Goal: Task Accomplishment & Management: Manage account settings

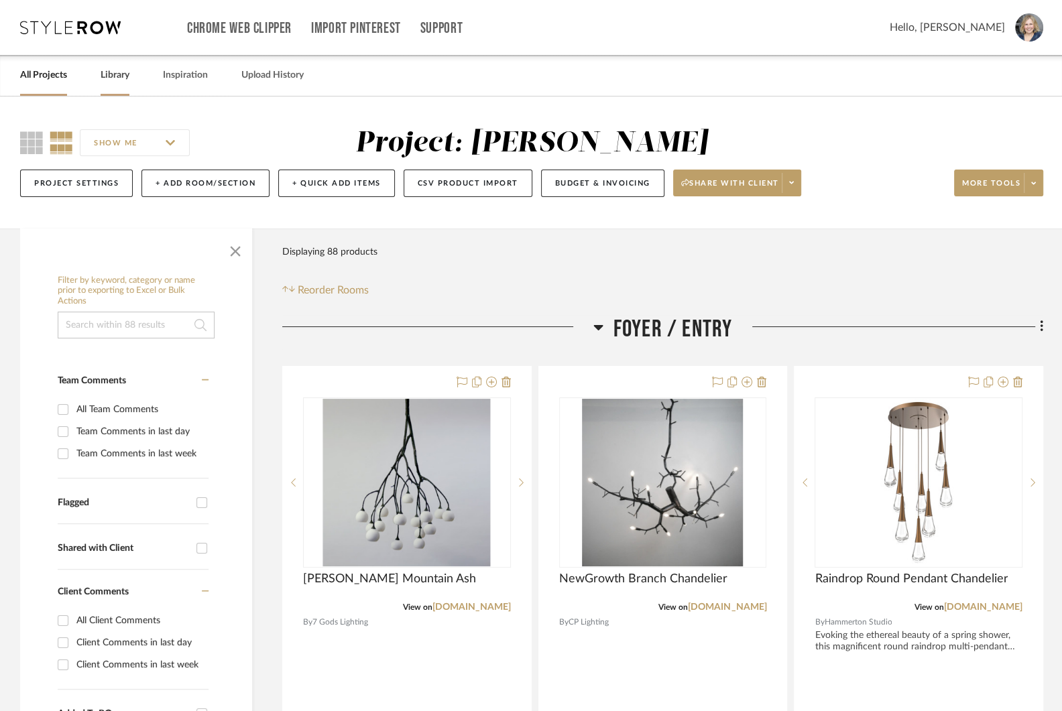
click at [119, 76] on link "Library" at bounding box center [115, 75] width 29 height 18
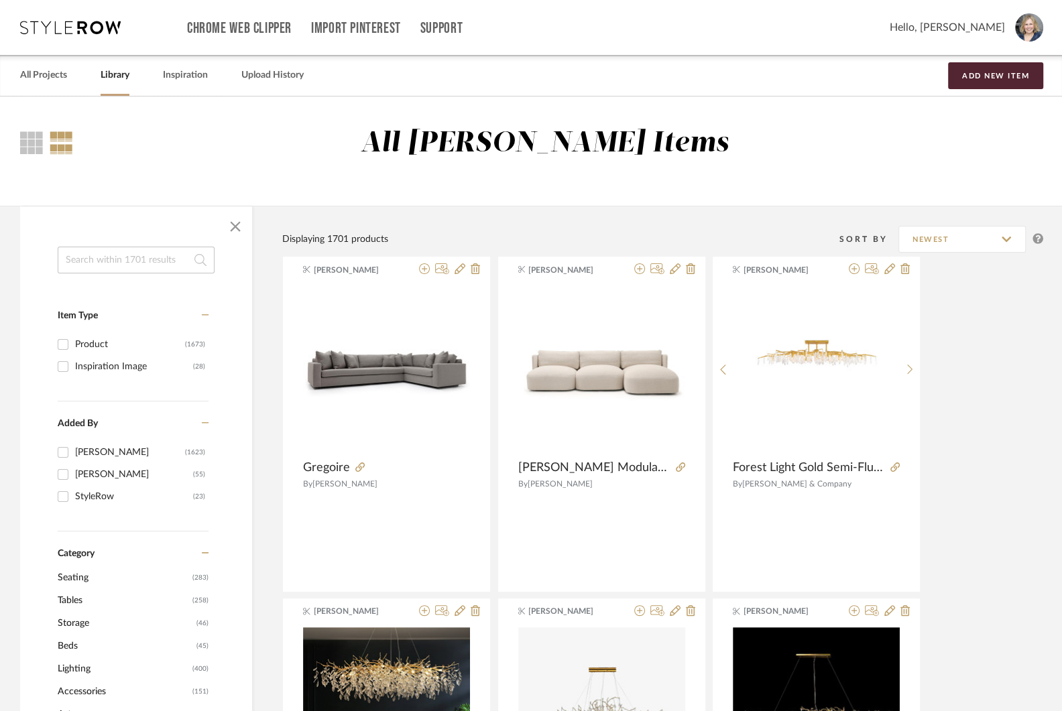
click at [148, 256] on input at bounding box center [136, 260] width 157 height 27
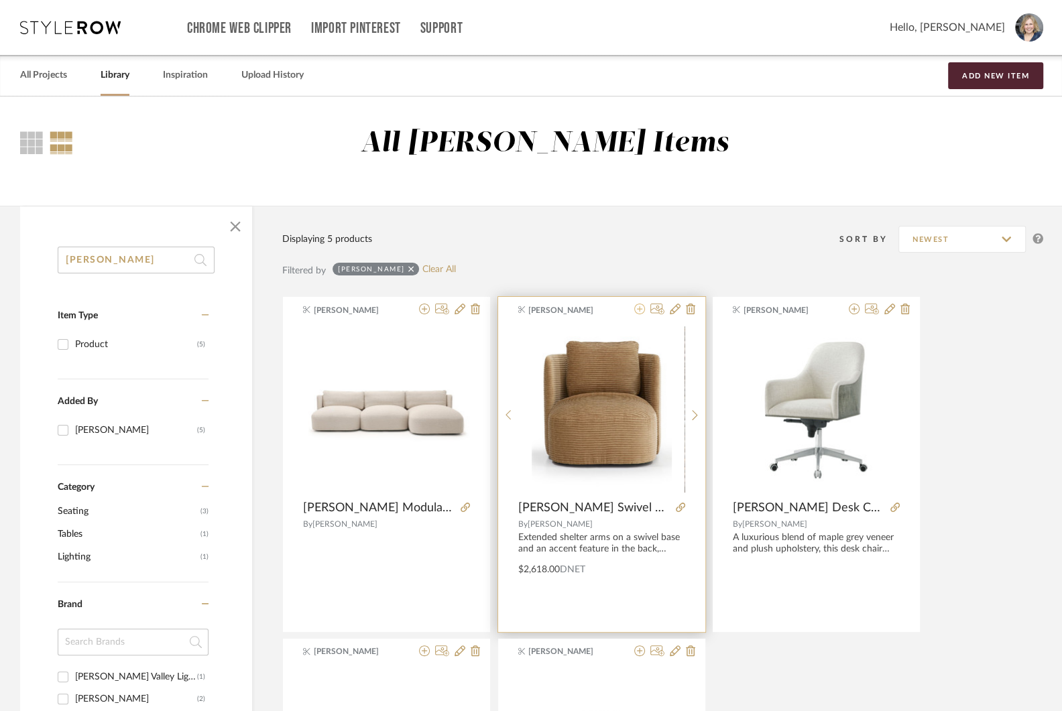
type input "hudson"
click at [639, 310] on icon at bounding box center [639, 309] width 11 height 11
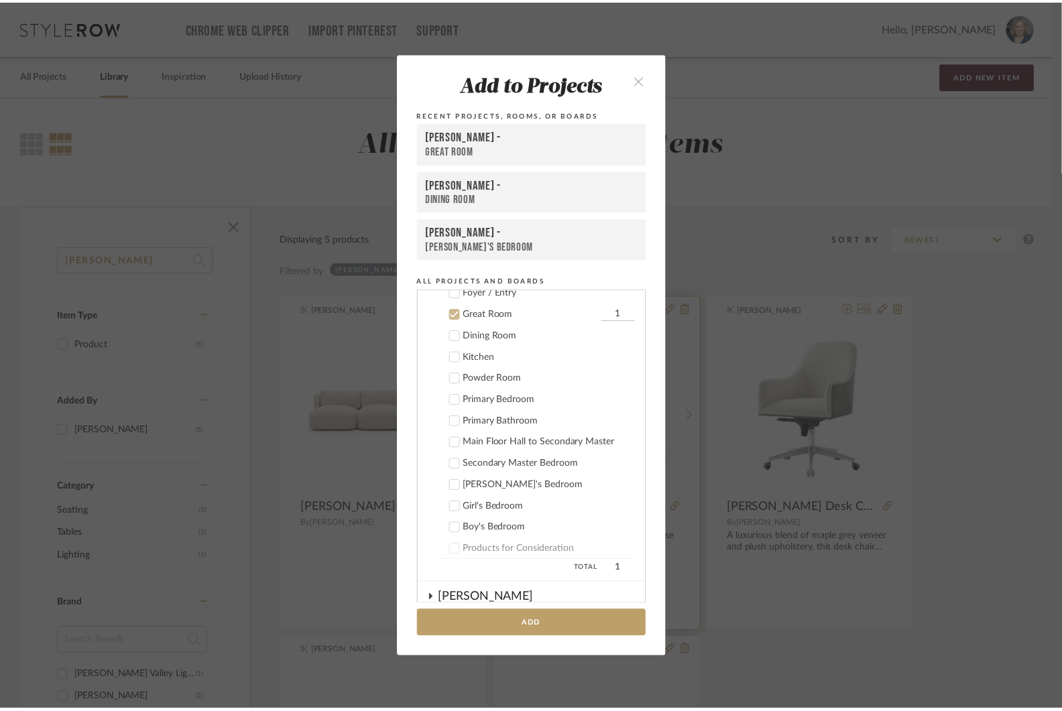
scroll to position [139, 0]
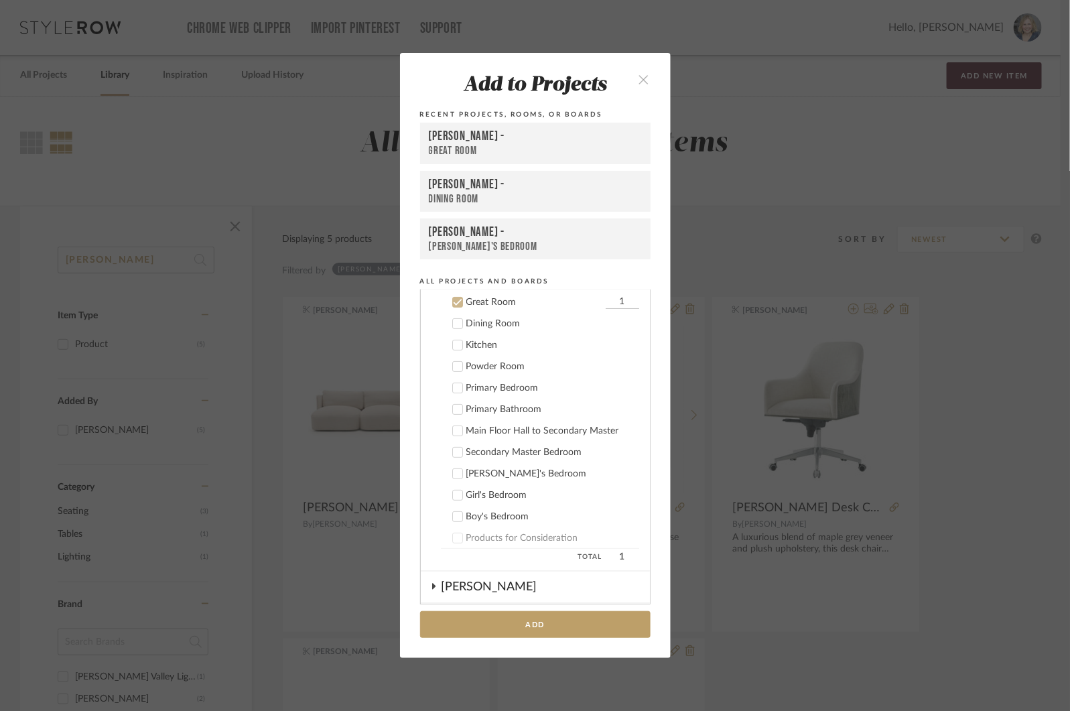
click at [453, 538] on icon at bounding box center [457, 537] width 9 height 9
click at [453, 298] on icon at bounding box center [457, 302] width 9 height 9
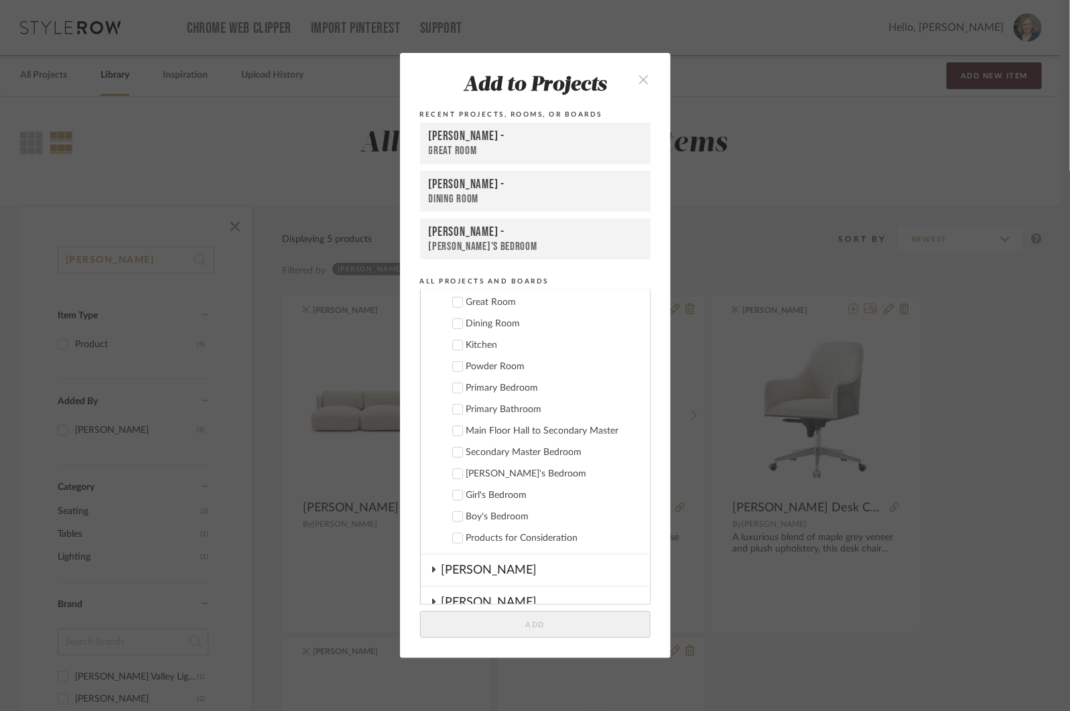
click at [458, 535] on div at bounding box center [457, 538] width 11 height 11
click at [540, 624] on button "Add" at bounding box center [535, 624] width 231 height 27
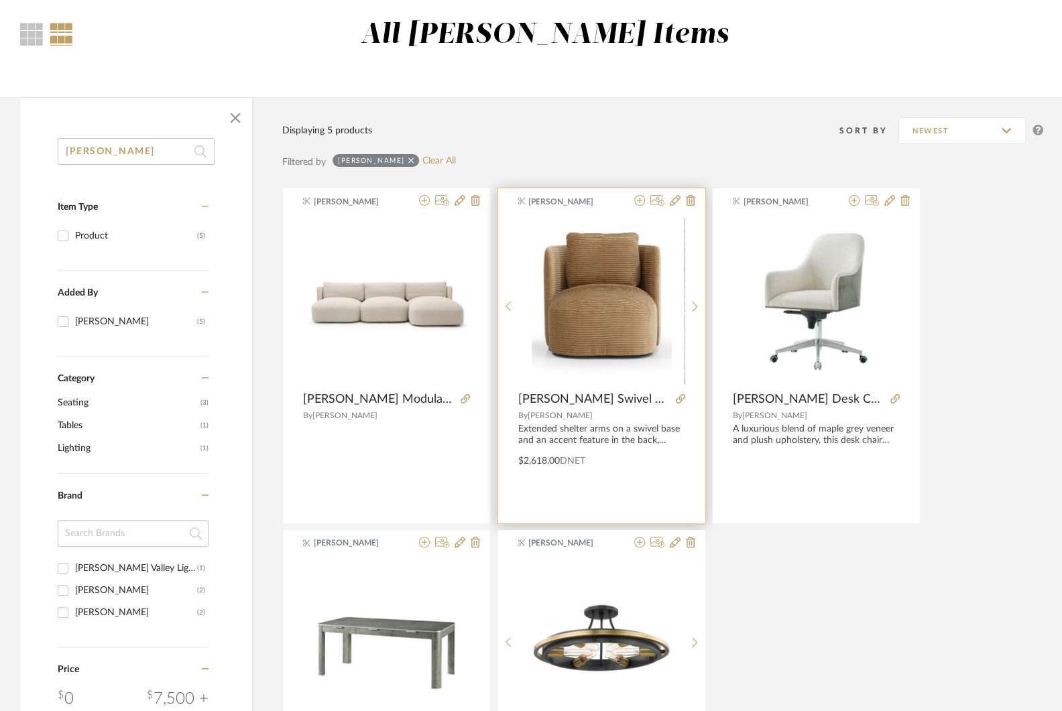
scroll to position [0, 0]
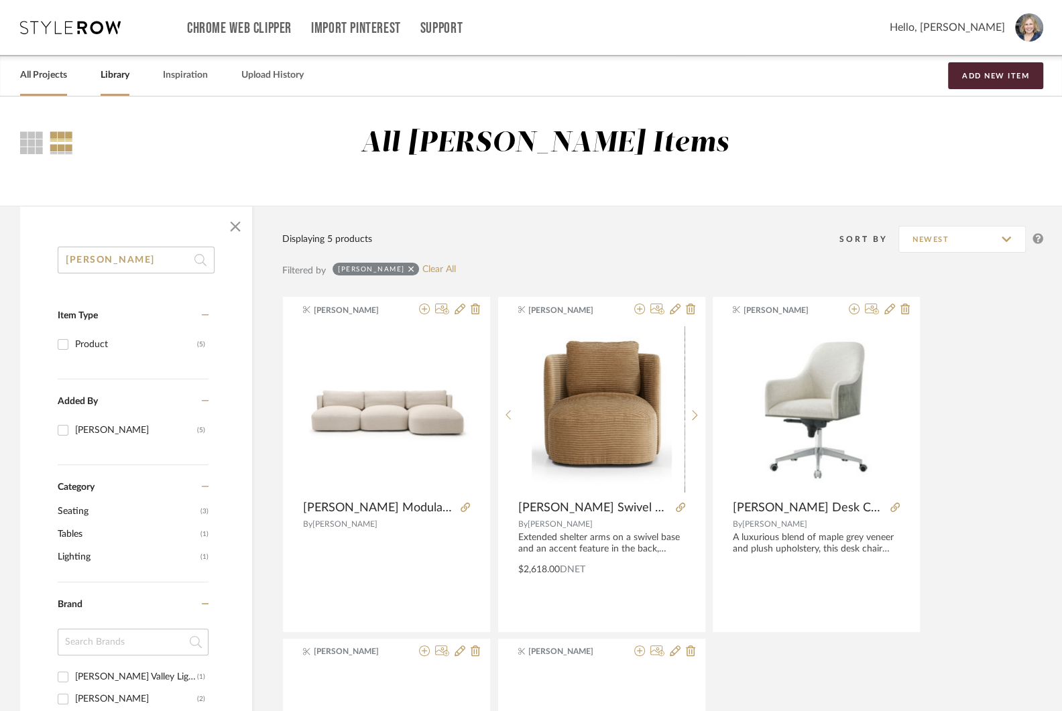
click at [52, 80] on link "All Projects" at bounding box center [43, 75] width 47 height 18
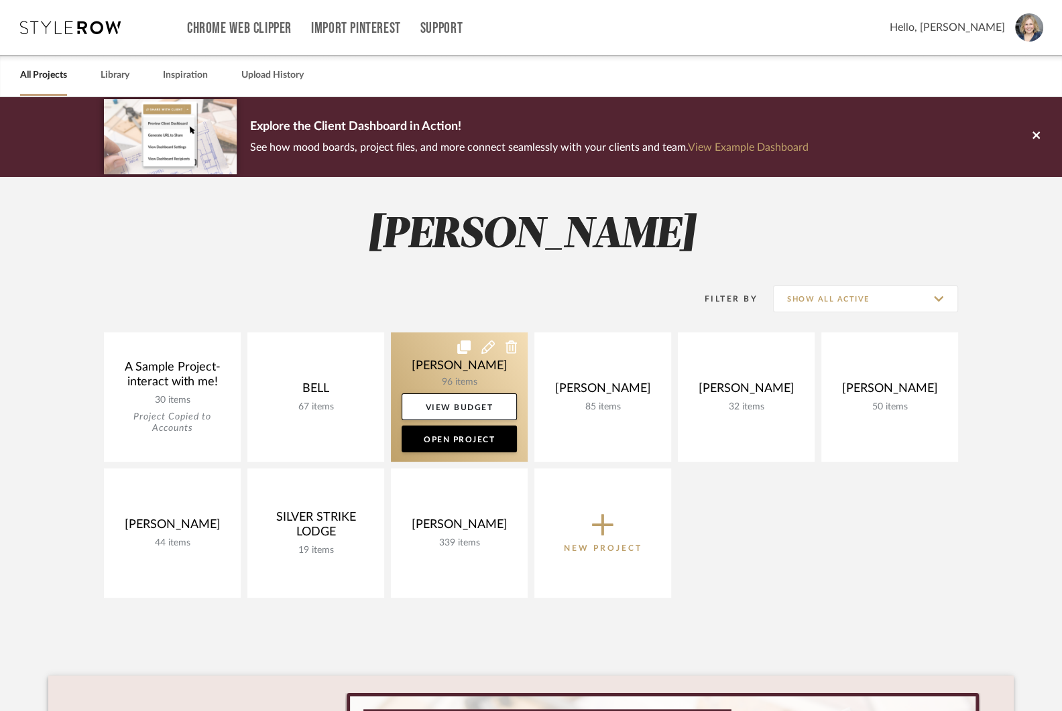
click at [467, 379] on link at bounding box center [459, 396] width 137 height 129
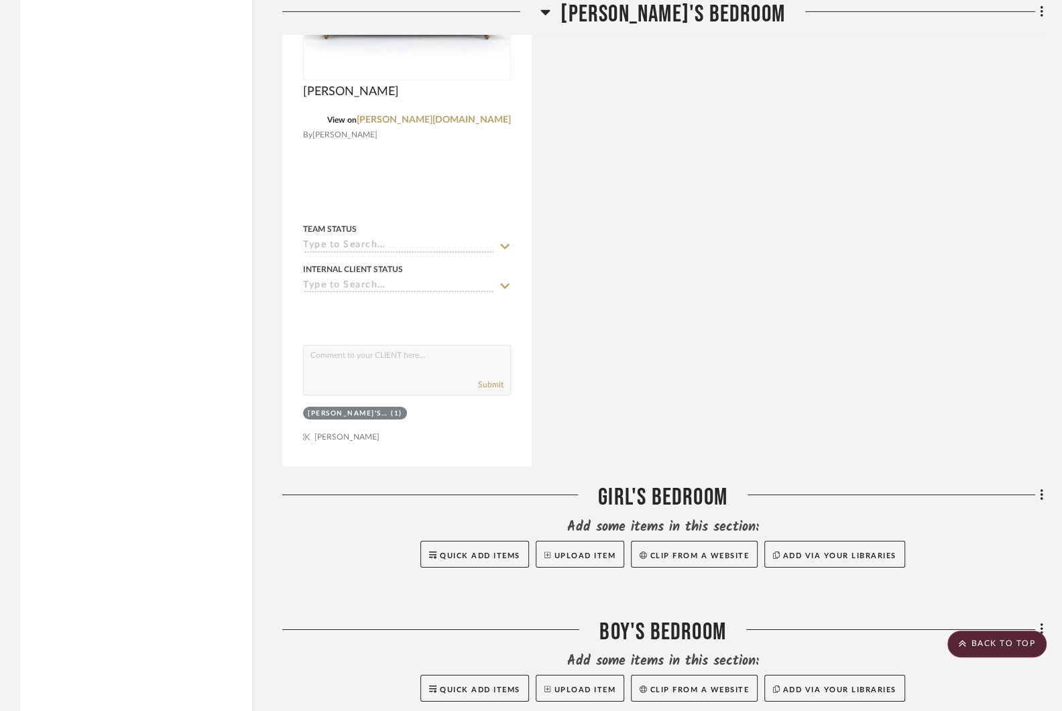
scroll to position [8195, 0]
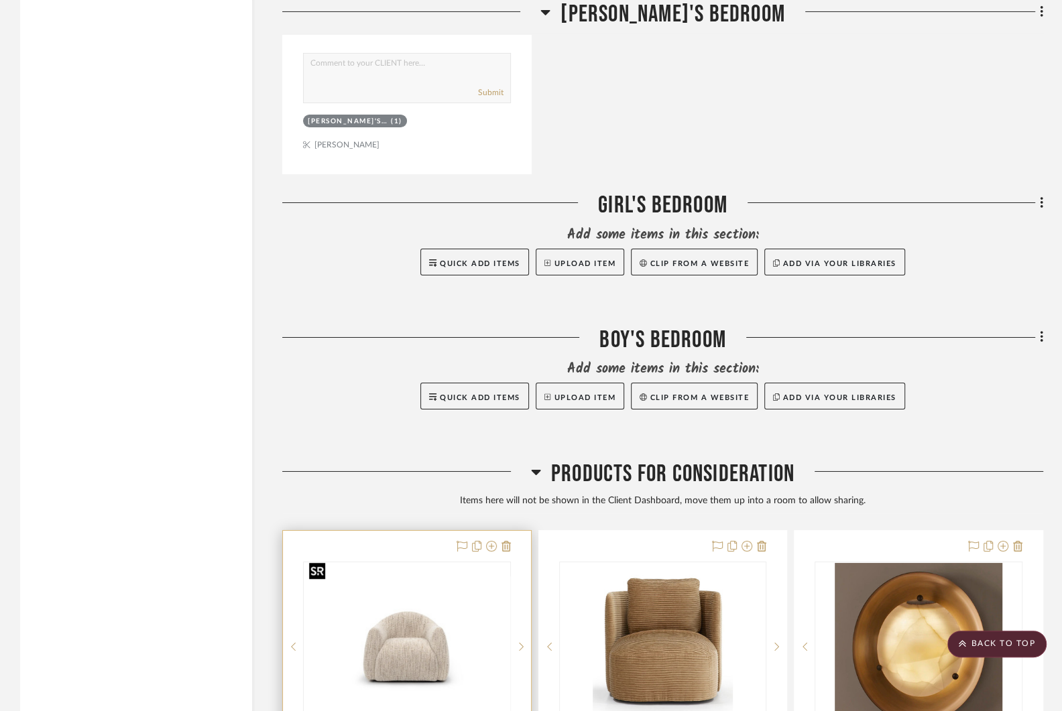
click at [0, 0] on img at bounding box center [0, 0] width 0 height 0
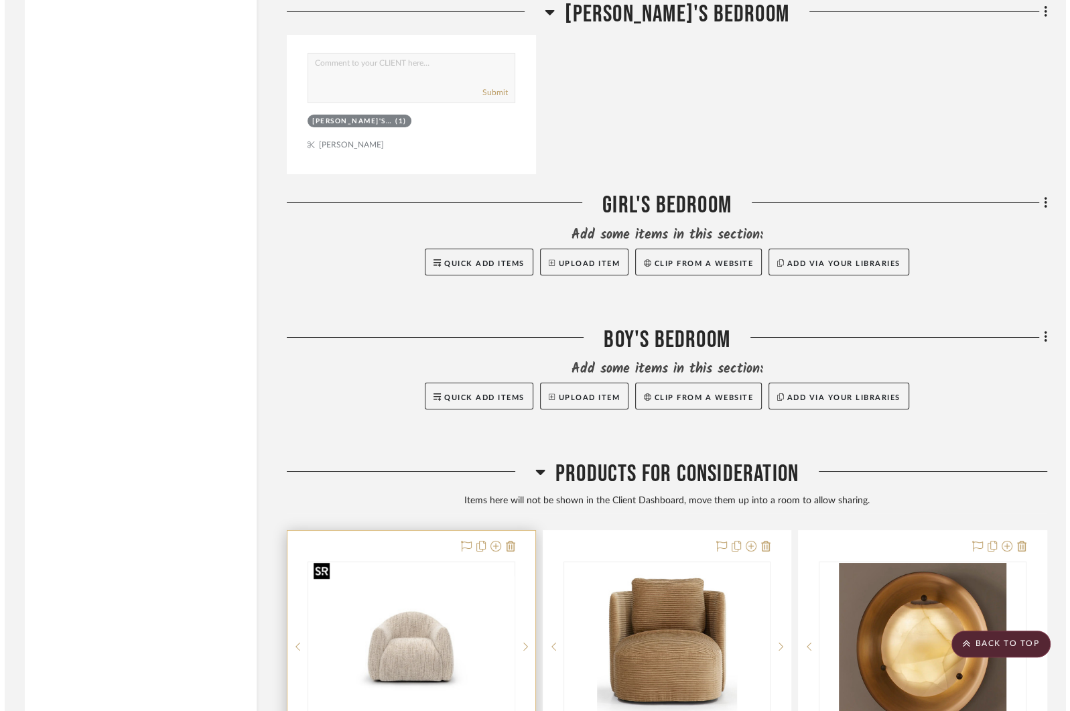
scroll to position [0, 0]
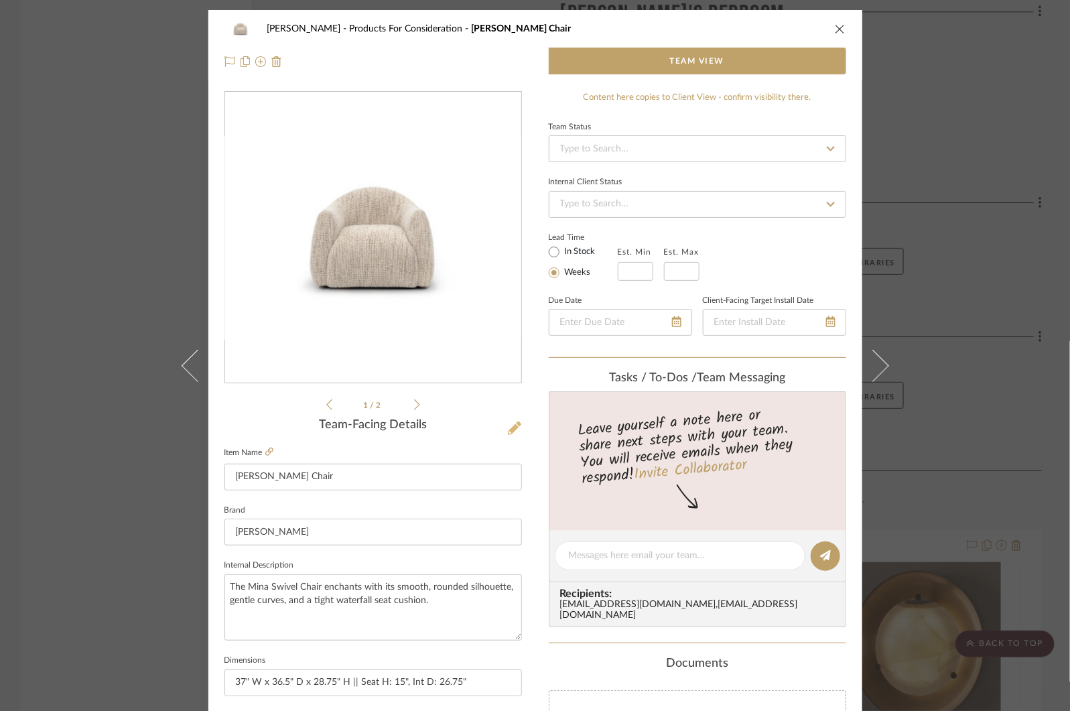
click at [508, 426] on icon at bounding box center [514, 428] width 13 height 13
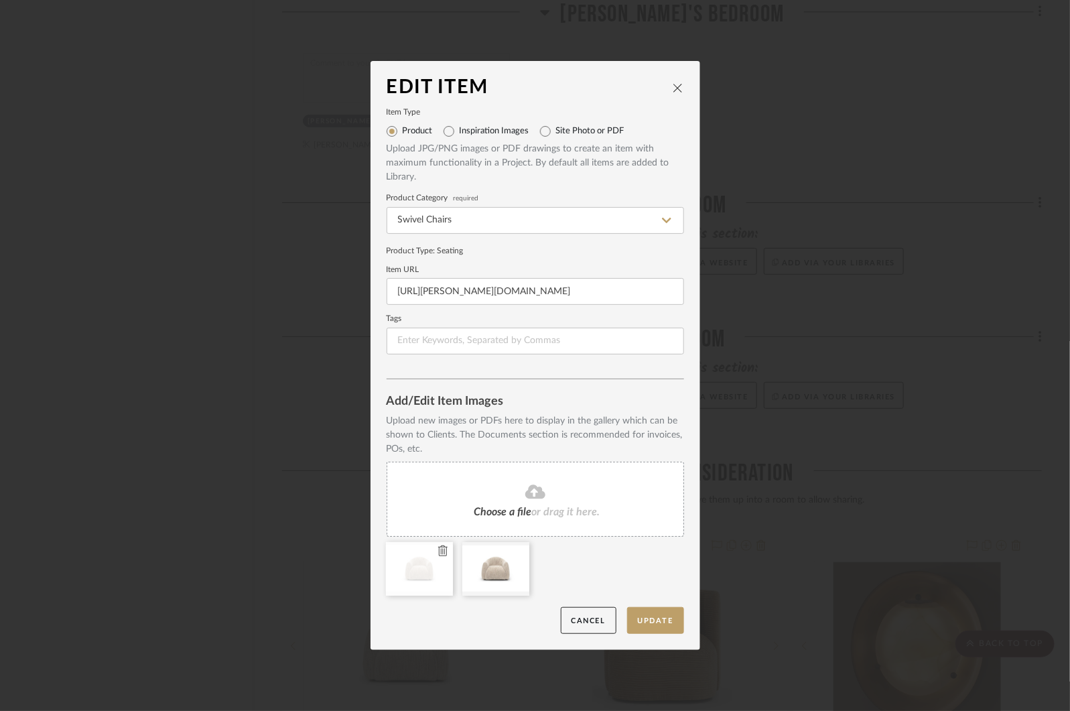
click at [438, 552] on icon at bounding box center [442, 551] width 9 height 11
click at [438, 549] on icon at bounding box center [442, 551] width 9 height 11
drag, startPoint x: 564, startPoint y: 563, endPoint x: 450, endPoint y: 573, distance: 113.7
click at [648, 617] on button "Update" at bounding box center [655, 620] width 57 height 27
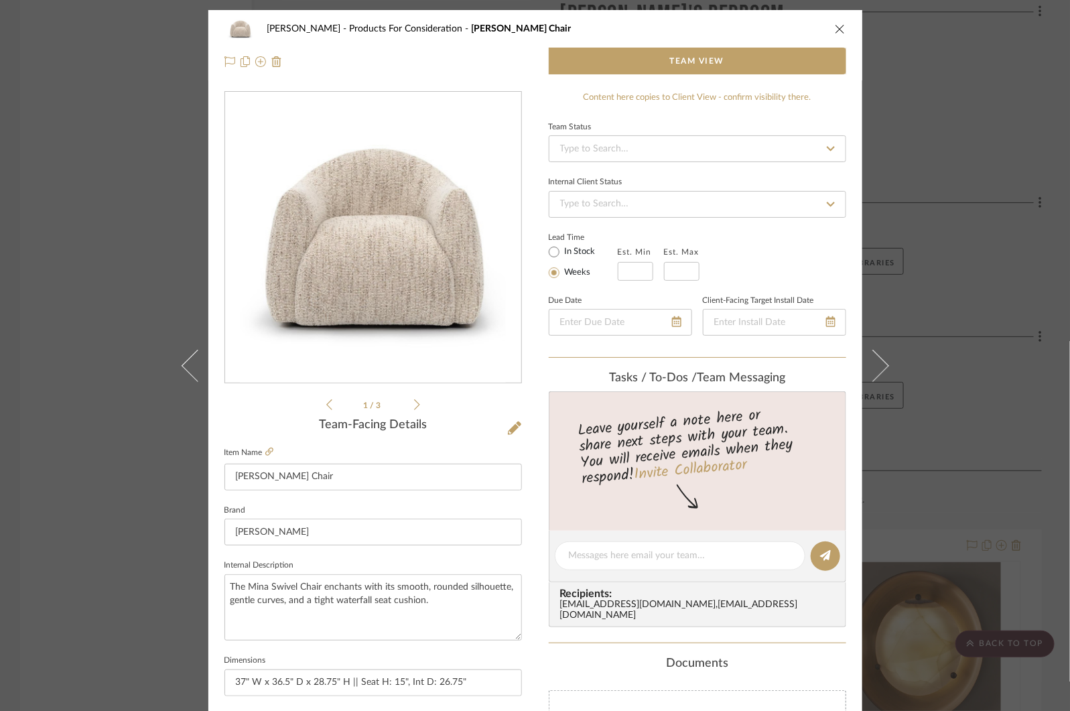
click at [113, 200] on div "COLLINS Products For Consideration Mina Swivel Chair Team View 1 / 3 Team-Facin…" at bounding box center [535, 355] width 1070 height 711
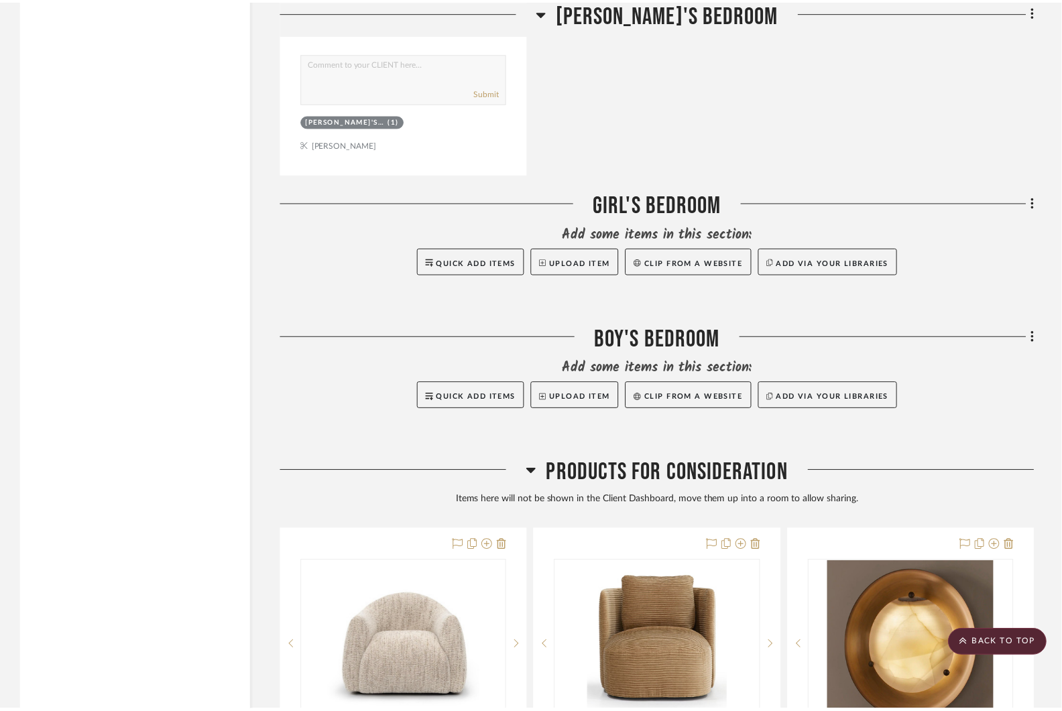
scroll to position [8195, 0]
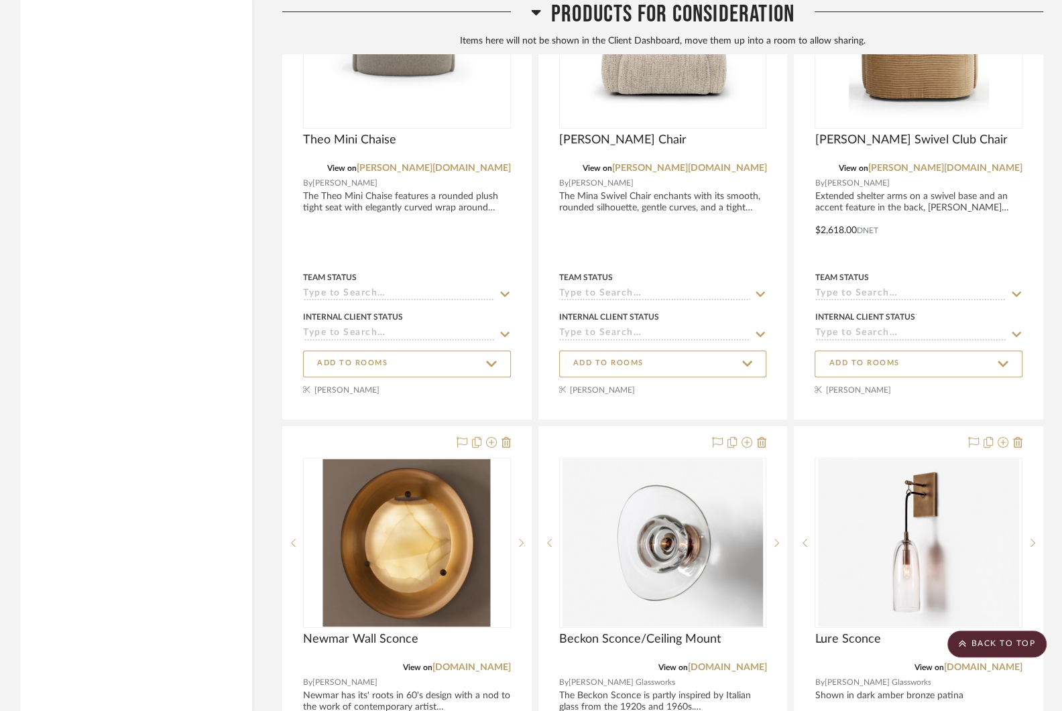
scroll to position [8668, 0]
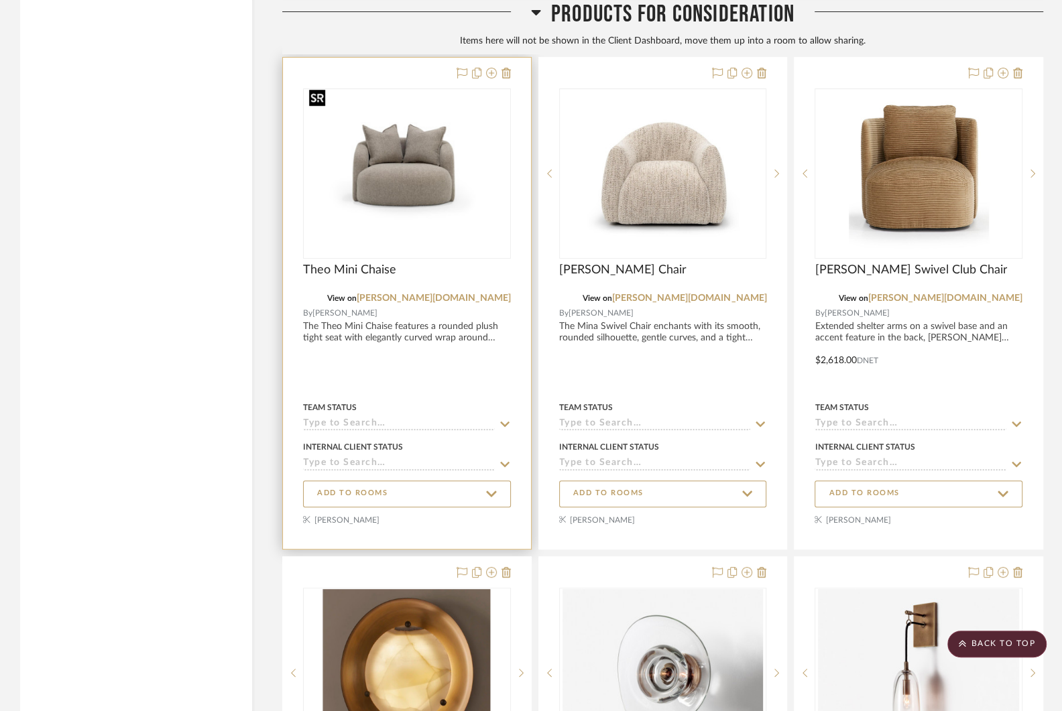
click at [403, 169] on img "0" at bounding box center [406, 173] width 205 height 141
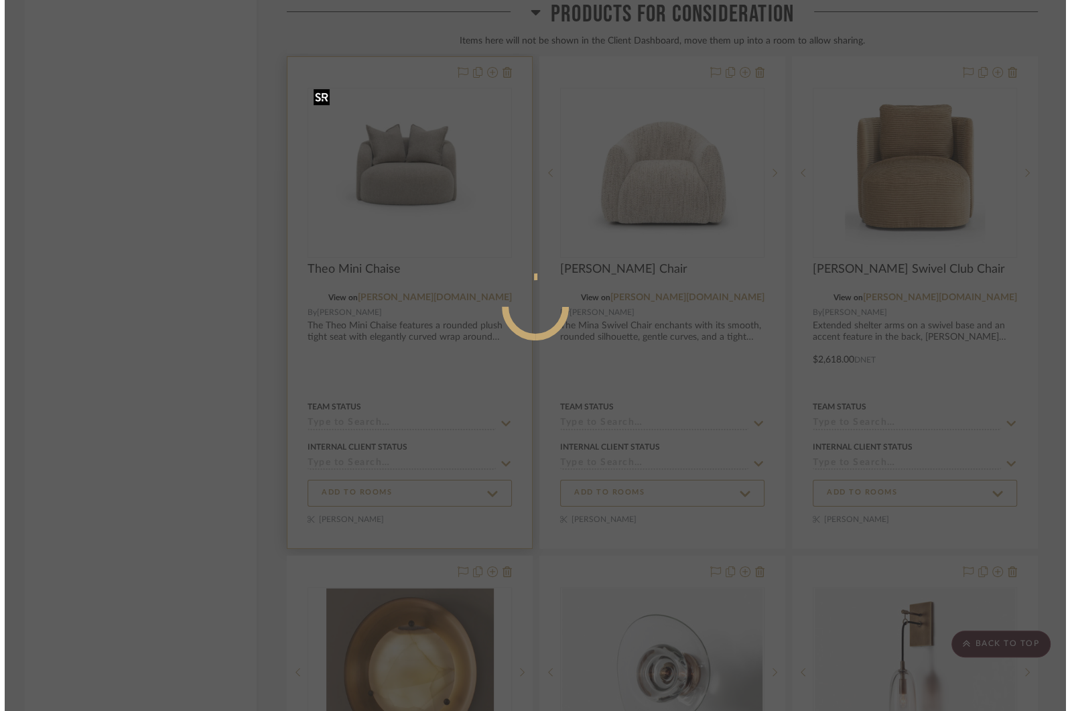
scroll to position [0, 0]
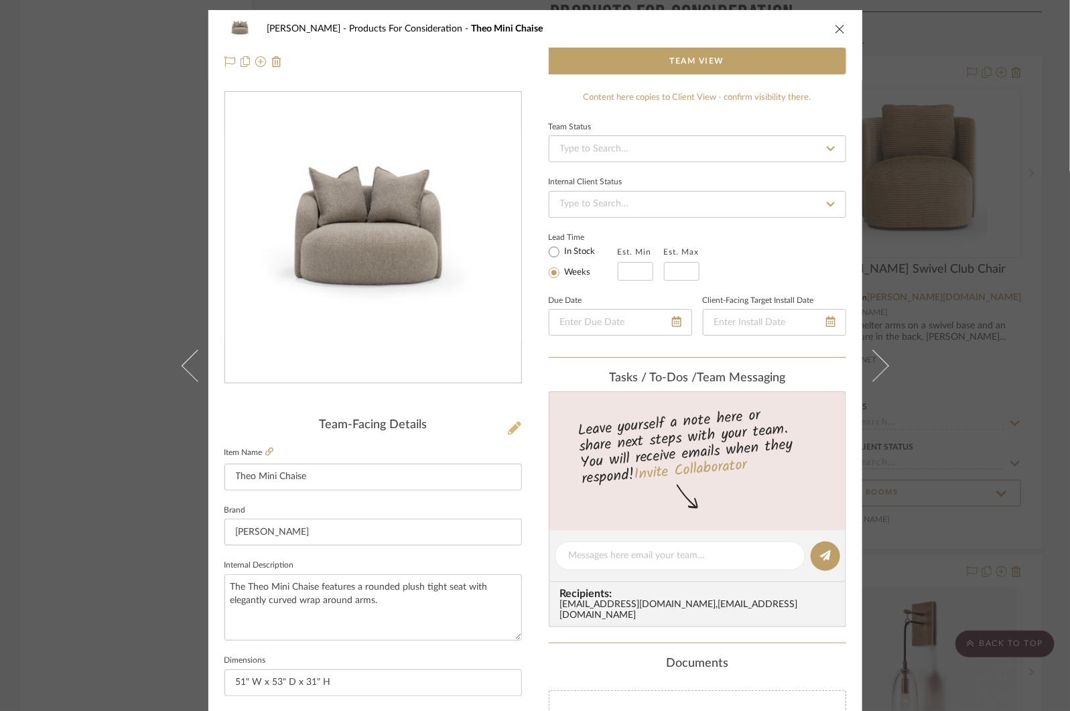
click at [508, 426] on icon at bounding box center [514, 428] width 13 height 13
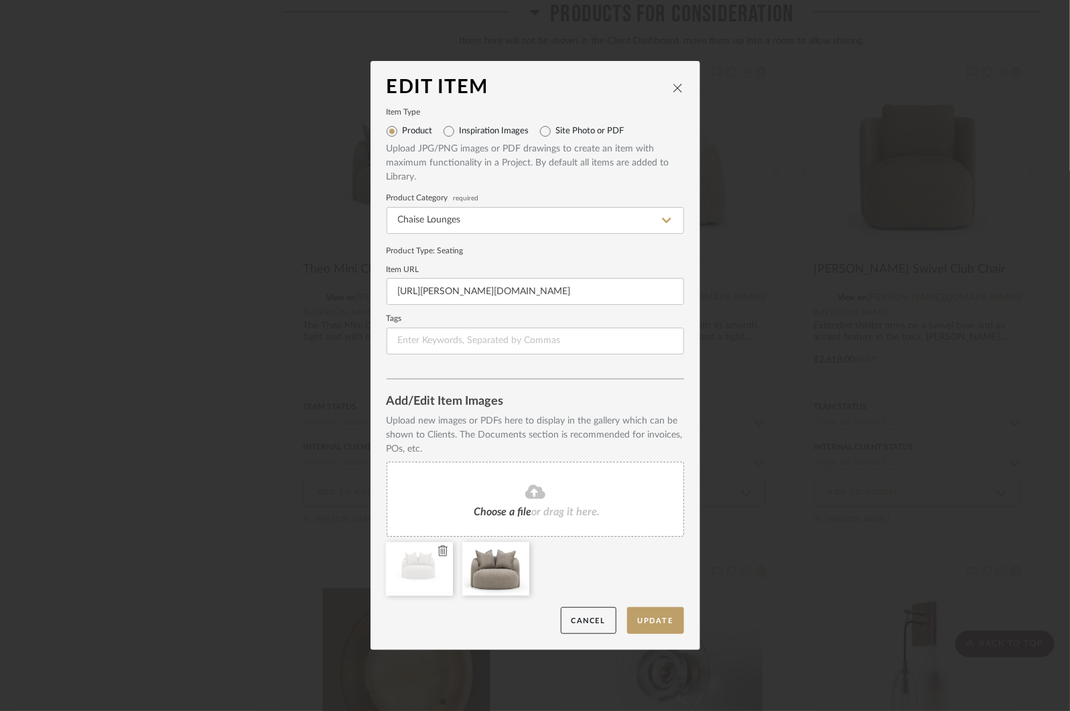
click at [438, 553] on icon at bounding box center [442, 551] width 9 height 11
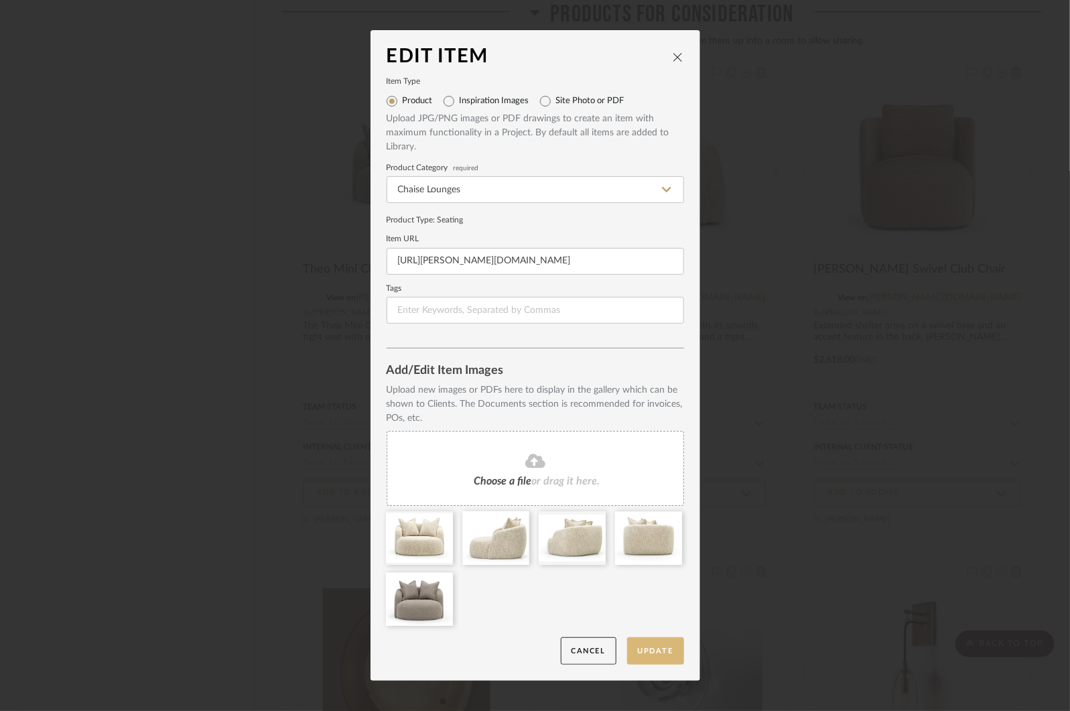
click at [657, 649] on button "Update" at bounding box center [655, 650] width 57 height 27
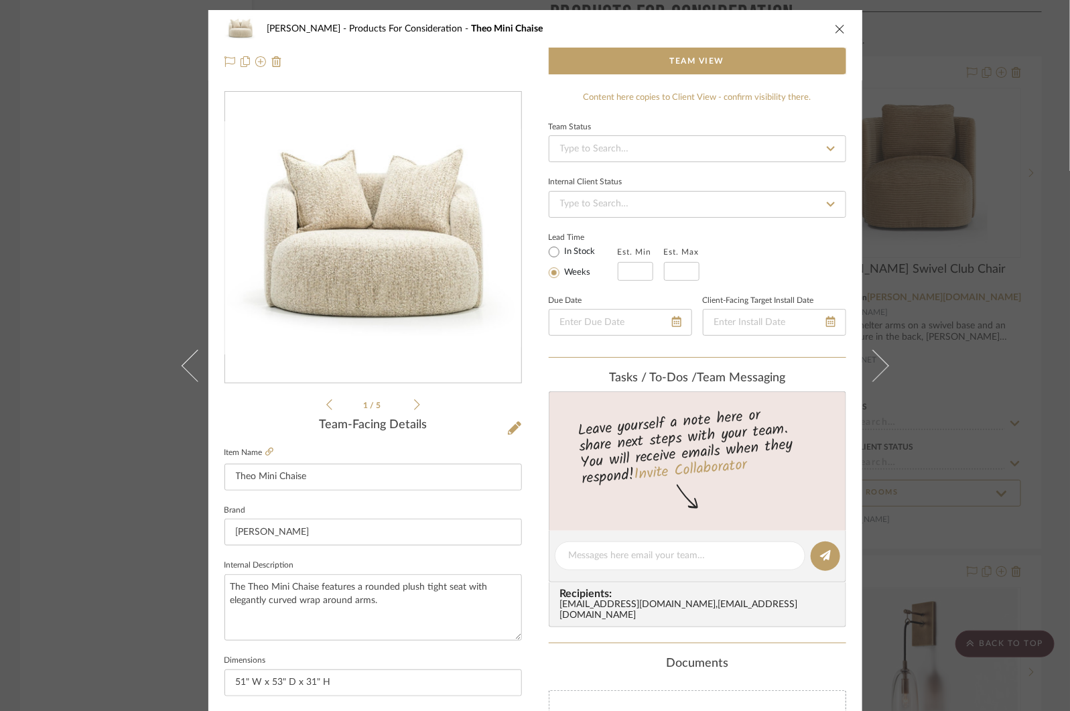
click at [960, 363] on div "[PERSON_NAME] Products For Consideration Theo Mini Chaise Team View 1 / 5 Team-…" at bounding box center [535, 355] width 1070 height 711
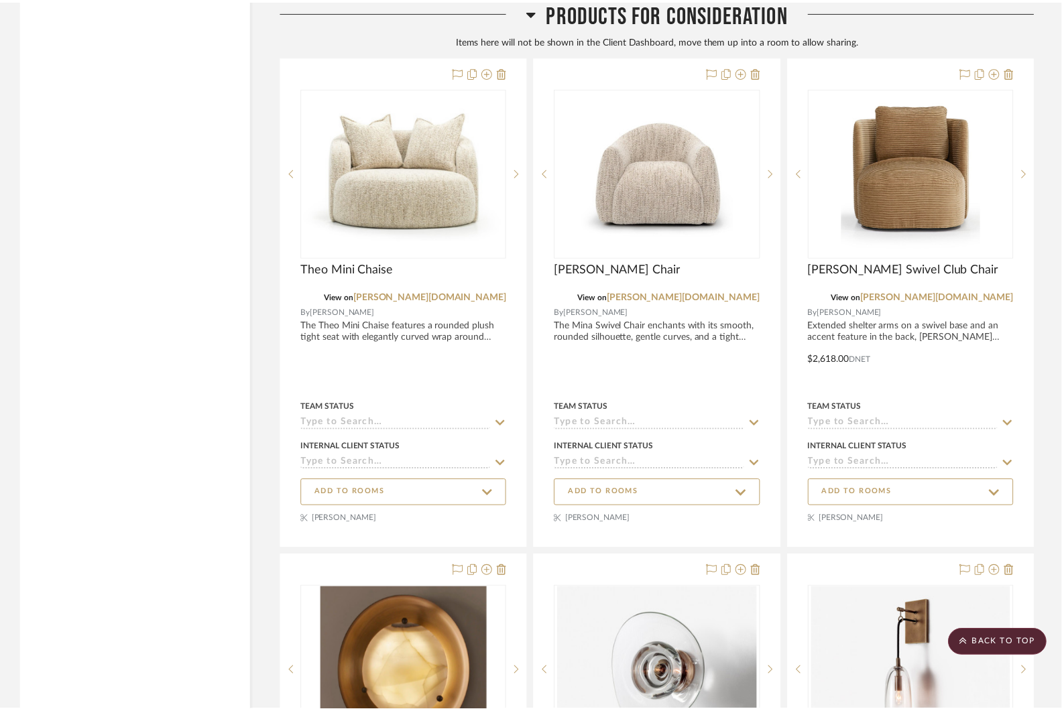
scroll to position [8668, 0]
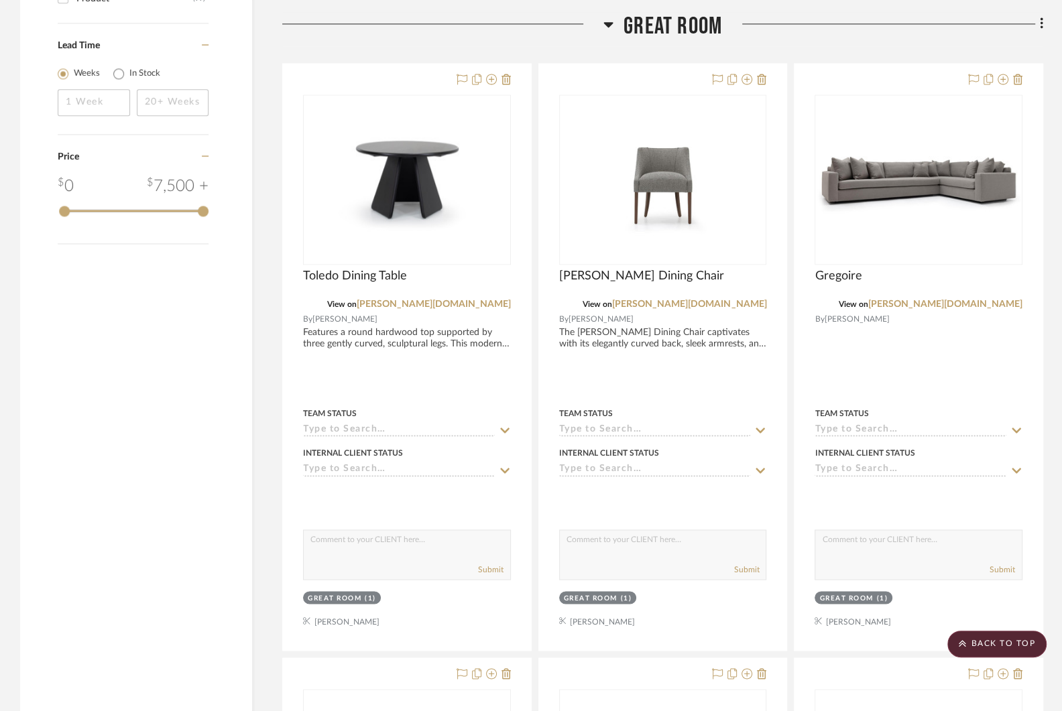
scroll to position [1555, 0]
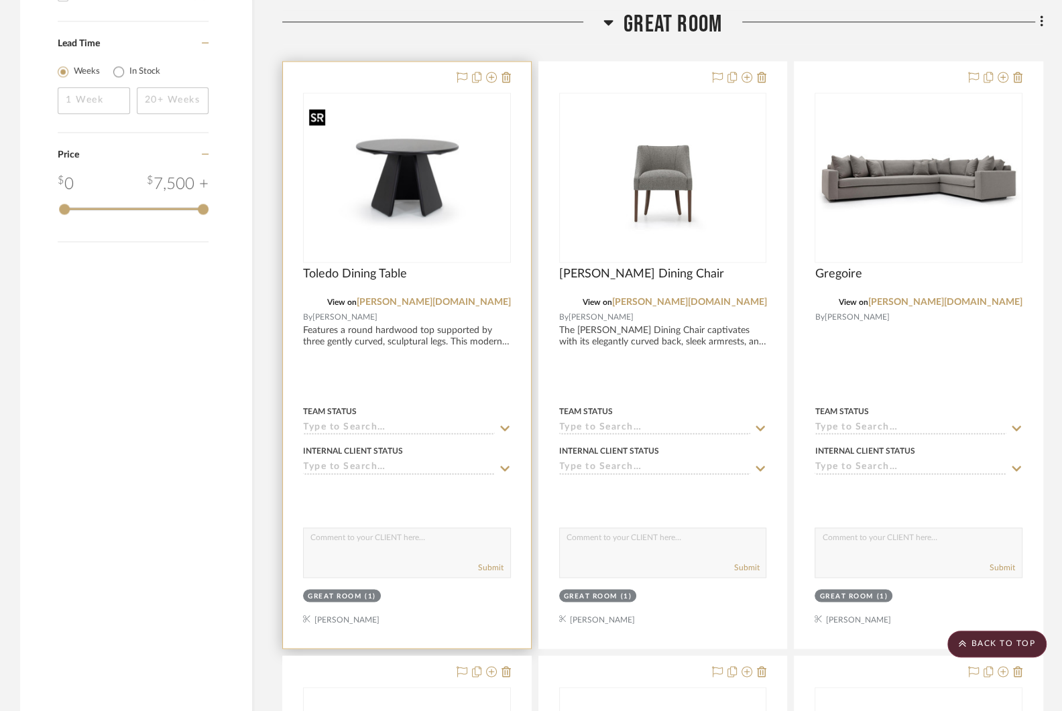
click at [415, 159] on img "0" at bounding box center [406, 177] width 205 height 141
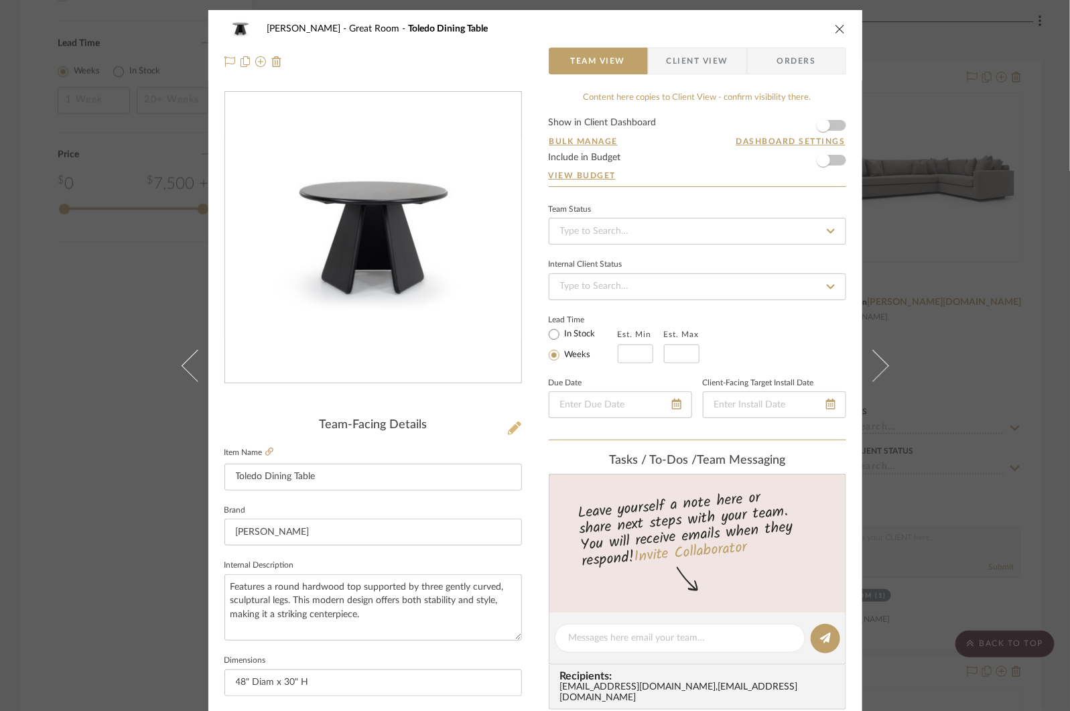
click at [512, 427] on icon at bounding box center [514, 428] width 13 height 13
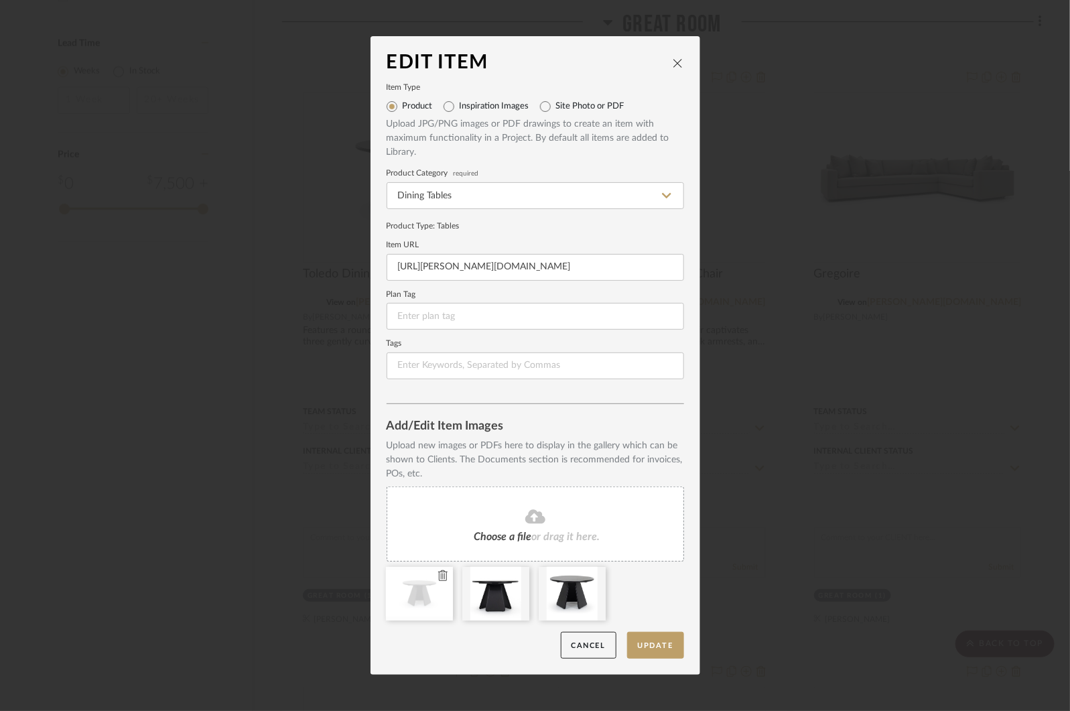
click at [438, 572] on icon at bounding box center [442, 575] width 9 height 11
click at [652, 641] on button "Update" at bounding box center [655, 645] width 57 height 27
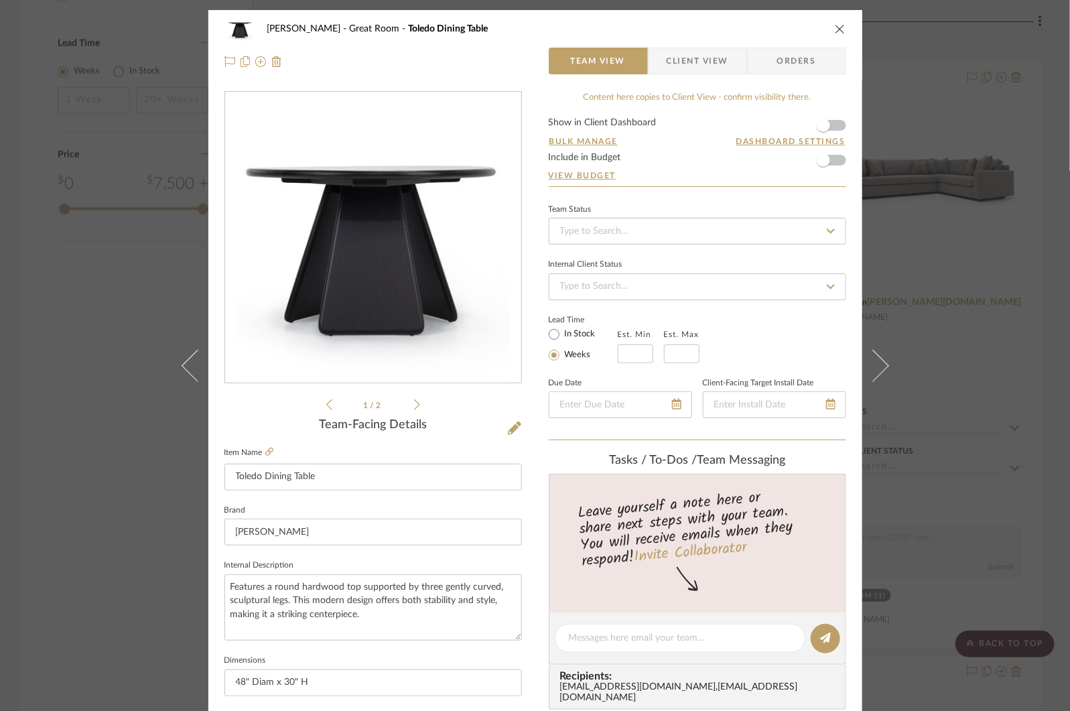
click at [977, 421] on div "COLLINS Great Room Toledo Dining Table Team View Client View Orders 1 / 2 Team-…" at bounding box center [535, 355] width 1070 height 711
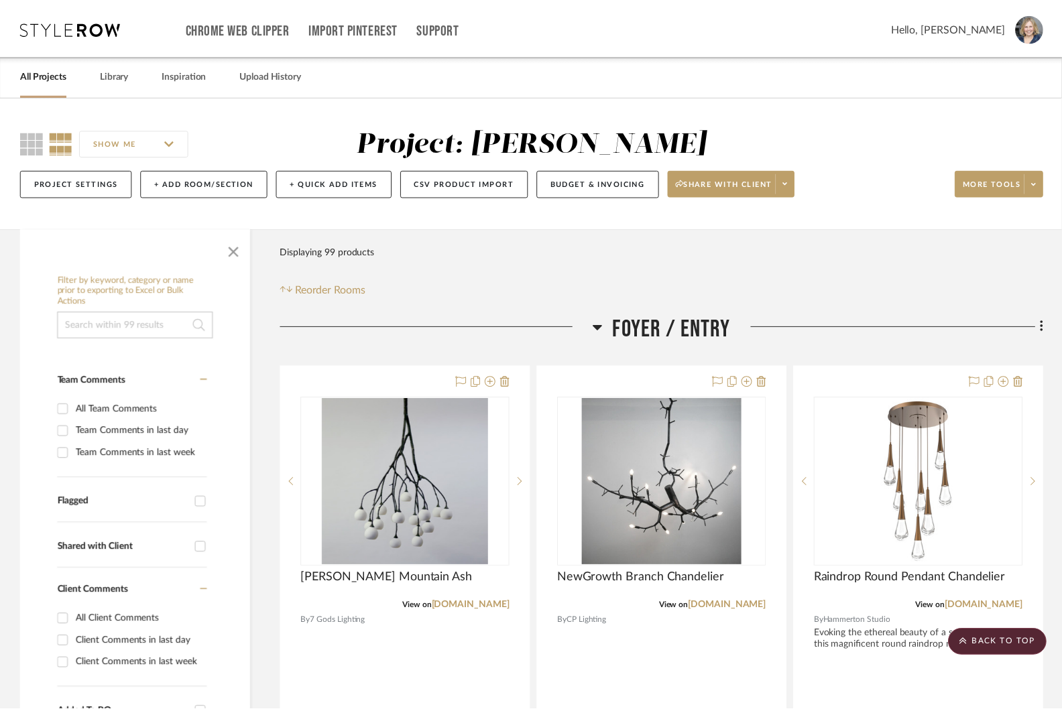
scroll to position [1555, 0]
